Goal: Navigation & Orientation: Find specific page/section

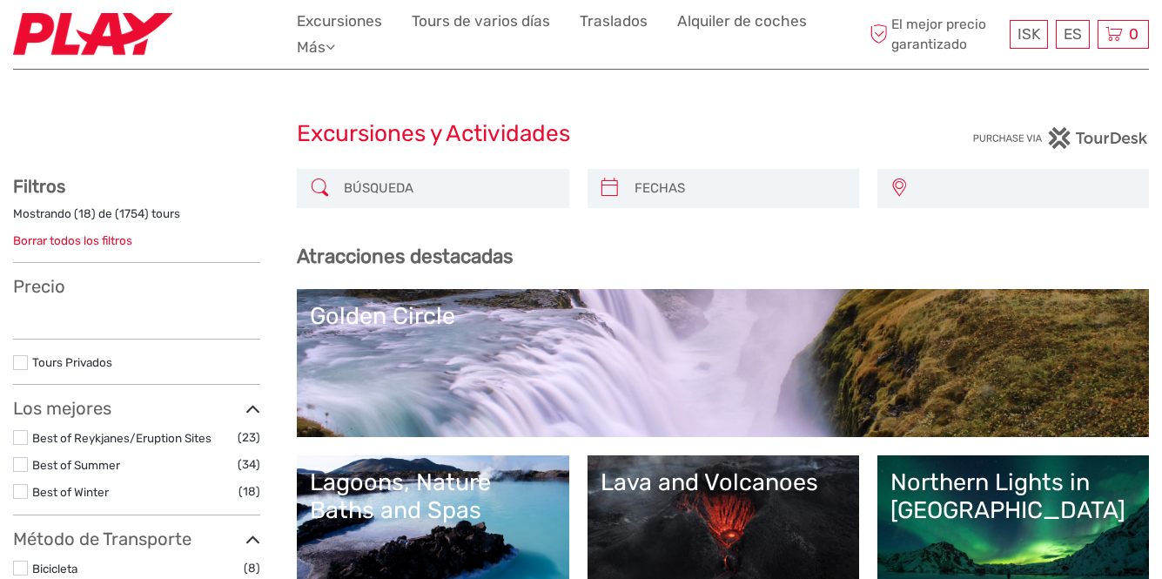
select select
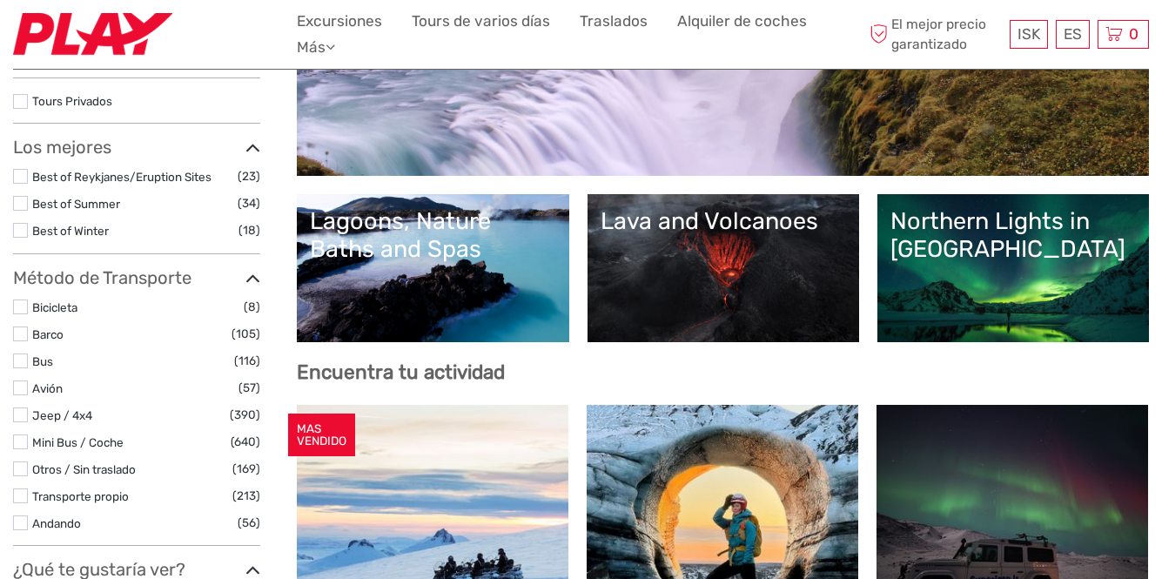
select select
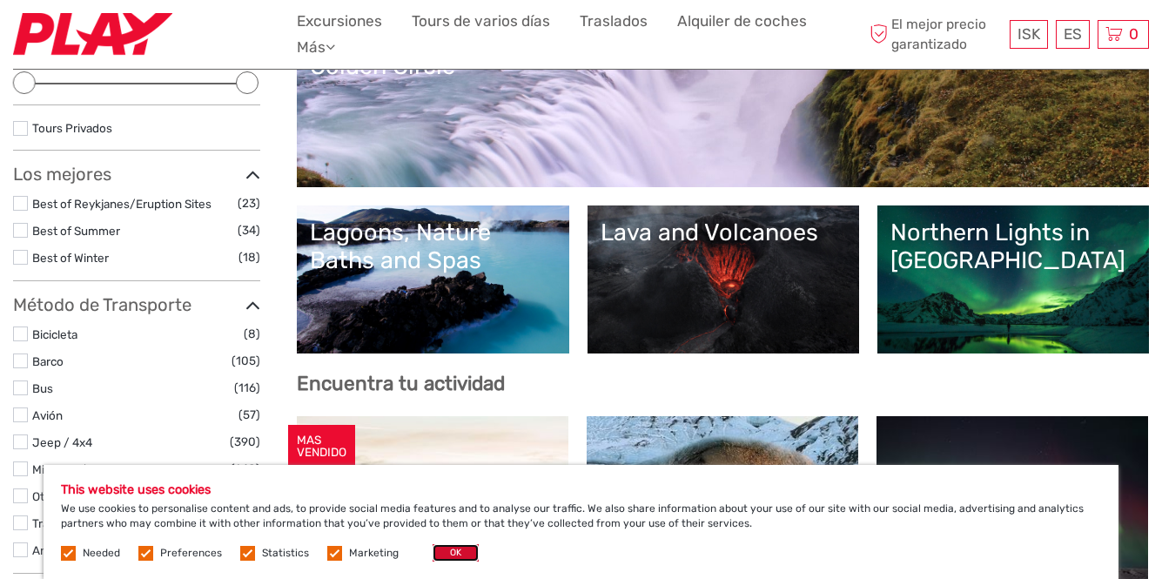
click at [452, 557] on button "OK" at bounding box center [455, 552] width 46 height 17
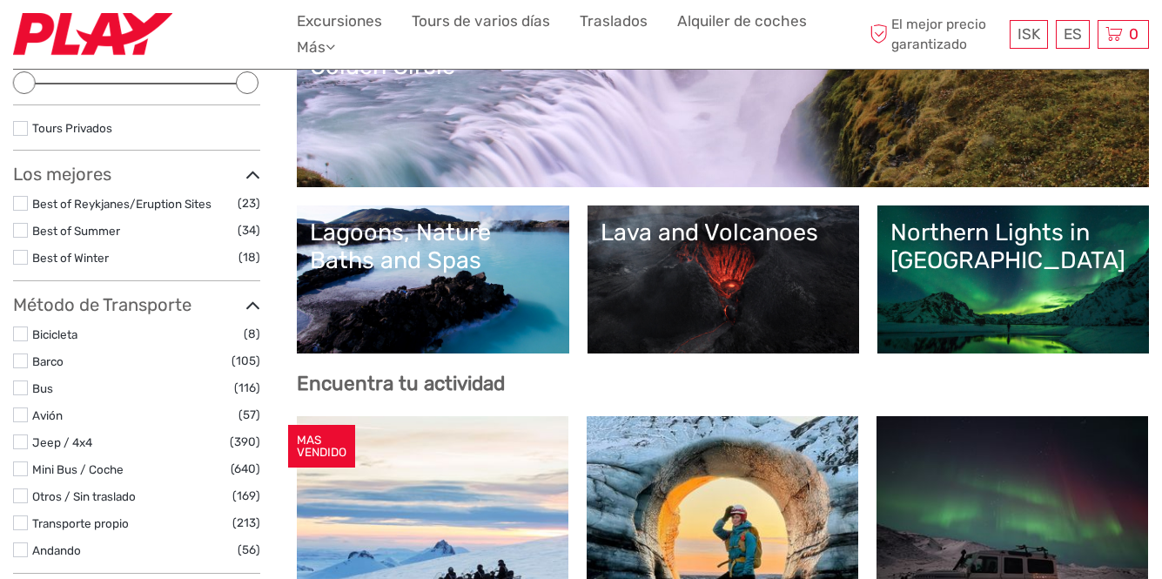
click at [83, 44] on img at bounding box center [92, 34] width 159 height 43
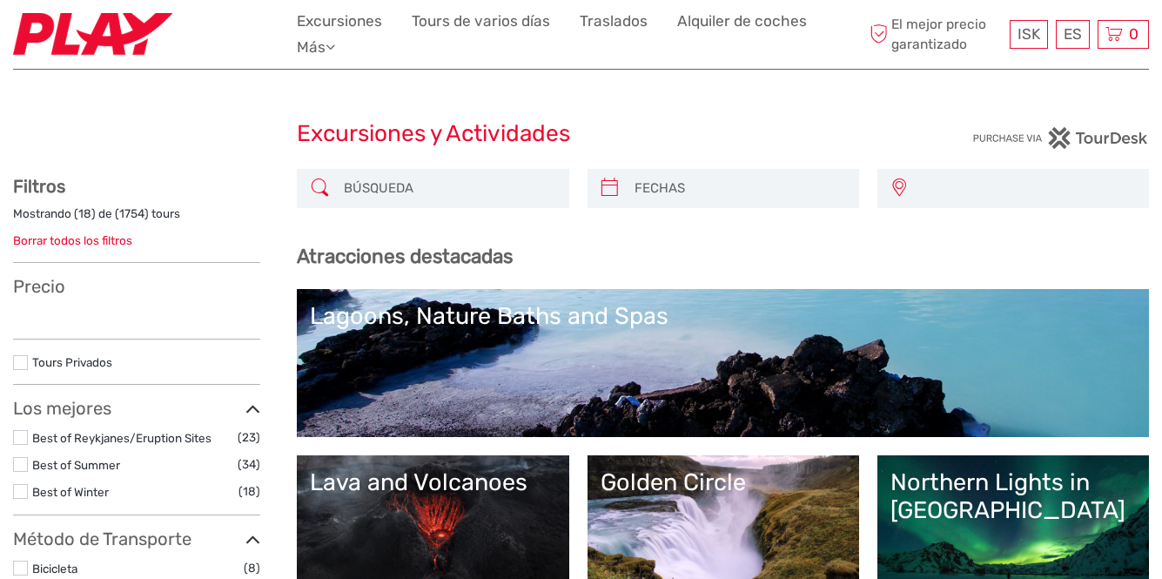
select select
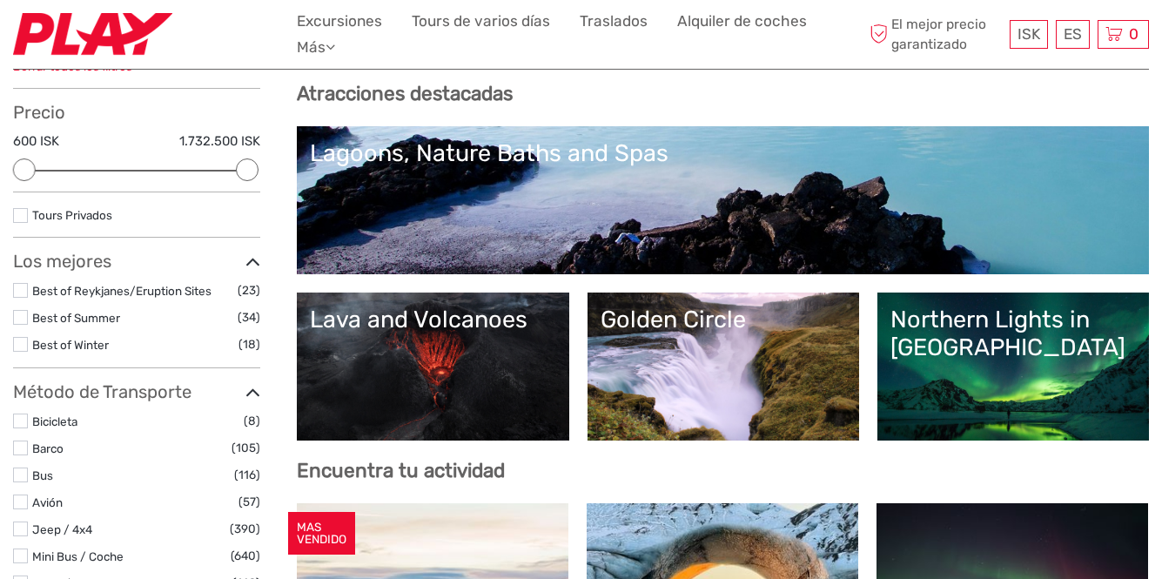
scroll to position [261, 0]
